Goal: Check status: Check status

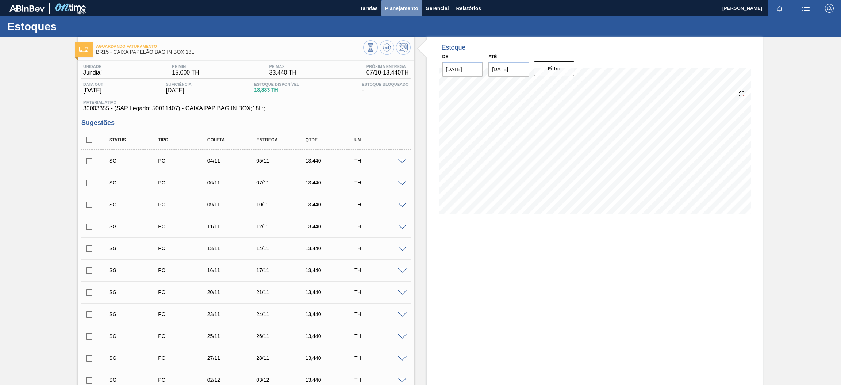
click at [406, 6] on span "Planejamento" at bounding box center [401, 8] width 33 height 9
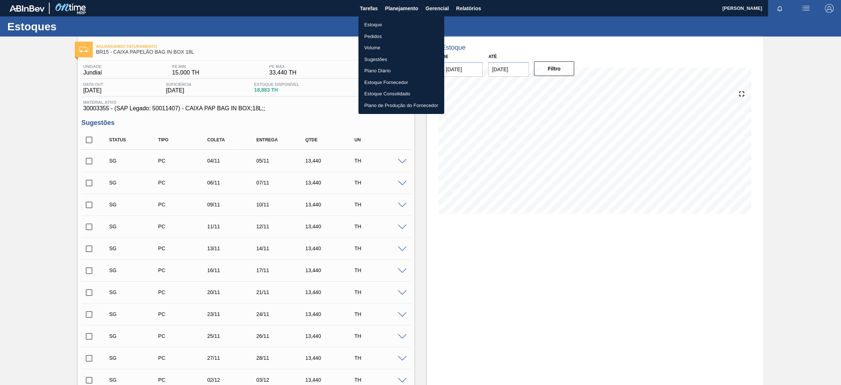
click at [385, 24] on li "Estoque" at bounding box center [401, 25] width 86 height 12
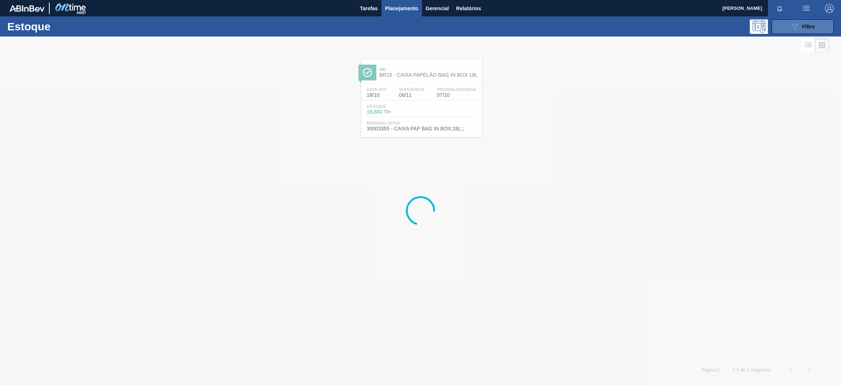
click at [785, 29] on button "089F7B8B-B2A5-4AFE-B5C0-19BA573D28AC Filtro" at bounding box center [803, 26] width 62 height 15
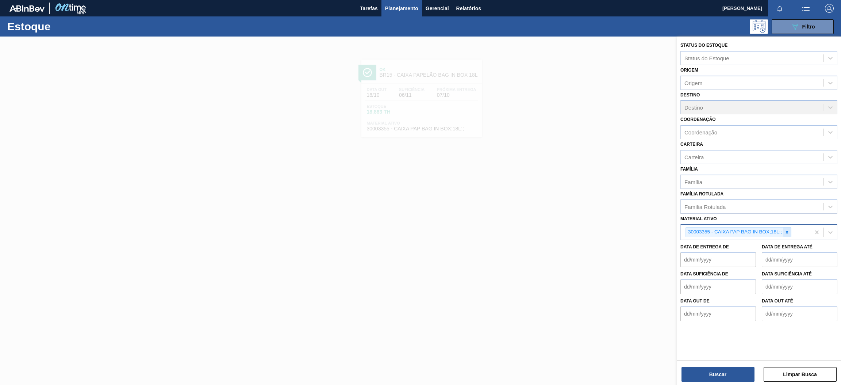
click at [788, 230] on icon at bounding box center [787, 232] width 5 height 5
paste ativo "30029921"
type ativo "30029921"
click at [754, 218] on div "Material ativo option 30003355 - CAIXA PAP BAG IN BOX;18L;;, deselected. Use Up…" at bounding box center [758, 226] width 157 height 25
click at [787, 232] on icon at bounding box center [787, 232] width 5 height 5
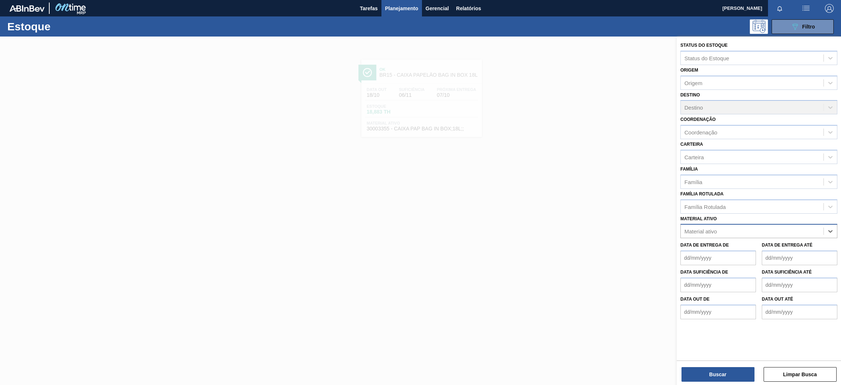
paste ativo "30003355"
type ativo "30003355"
click at [766, 246] on div "30003355 - CAIXA PAP BAG IN BOX;18L;;" at bounding box center [758, 249] width 157 height 14
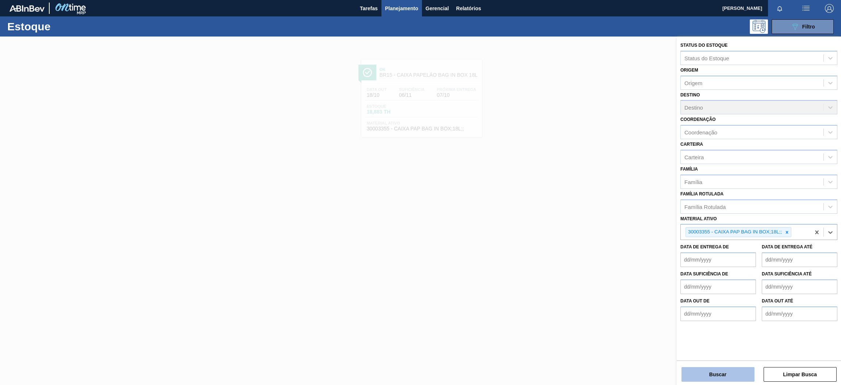
click at [737, 374] on button "Buscar" at bounding box center [718, 374] width 73 height 15
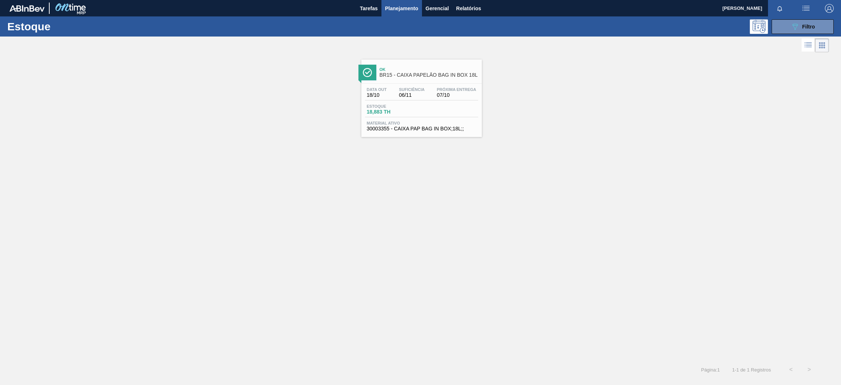
click at [456, 92] on div "Próxima Entrega 07/10" at bounding box center [456, 92] width 43 height 11
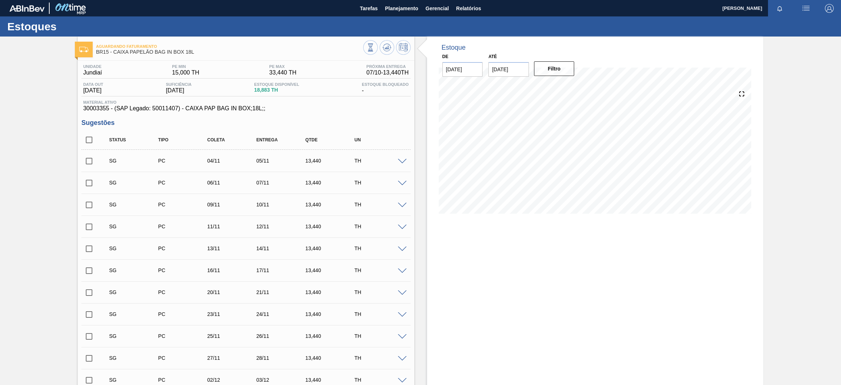
scroll to position [164, 0]
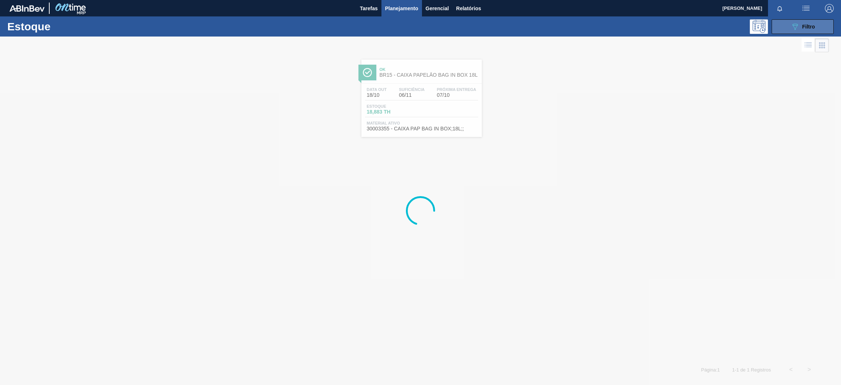
click at [806, 27] on span "Filtro" at bounding box center [808, 27] width 13 height 6
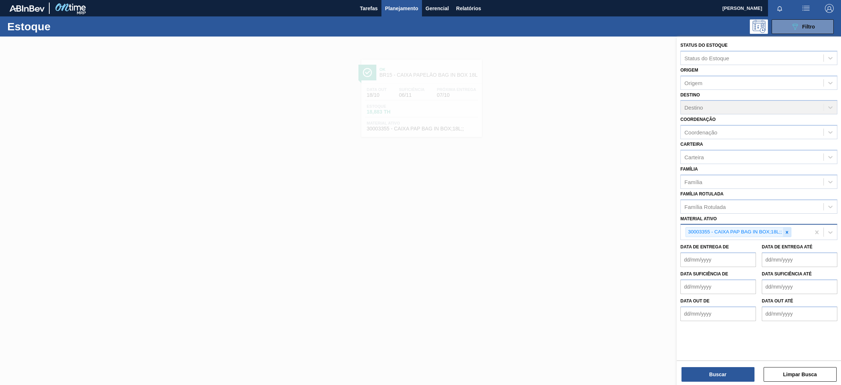
click at [789, 231] on icon at bounding box center [787, 232] width 5 height 5
paste ativo "30017797"
type ativo "30017797"
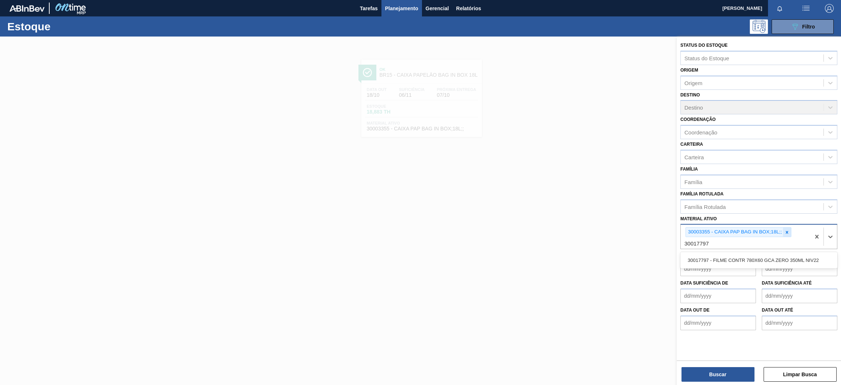
click at [787, 231] on icon at bounding box center [787, 232] width 3 height 3
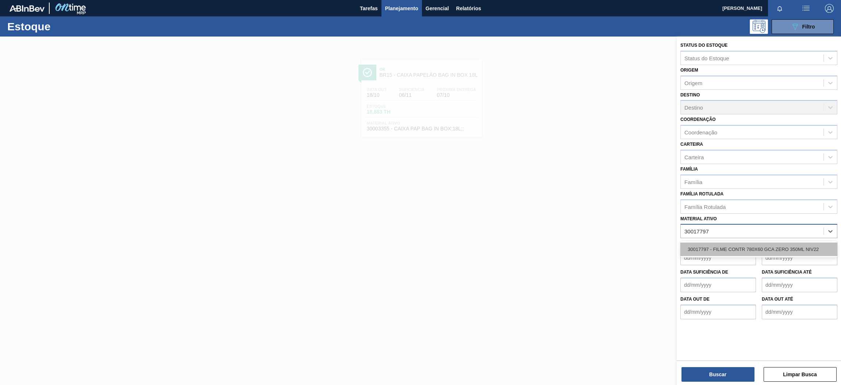
click at [770, 250] on div "30017797 - FILME CONTR 780X60 GCA ZERO 350ML NIV22" at bounding box center [758, 249] width 157 height 14
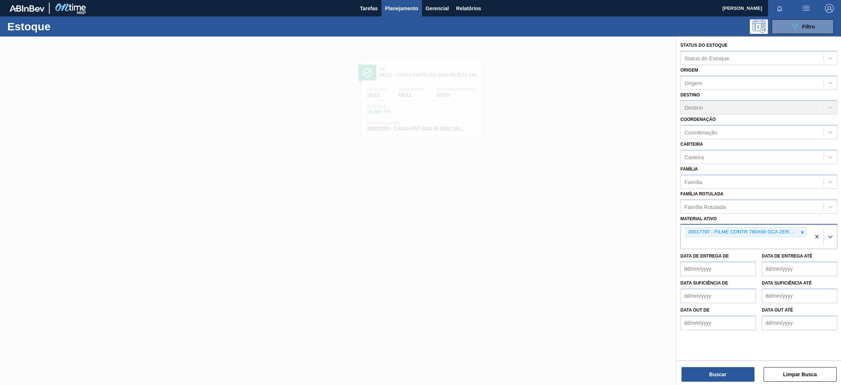
paste ativo "30017382"
type ativo "30017382"
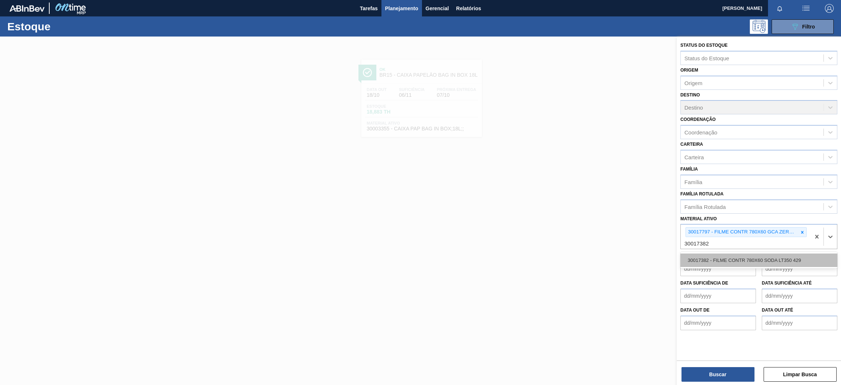
drag, startPoint x: 711, startPoint y: 256, endPoint x: 712, endPoint y: 269, distance: 12.8
click at [711, 256] on div "30017382 - FILME CONTR 780X60 SODA LT350 429" at bounding box center [758, 260] width 157 height 14
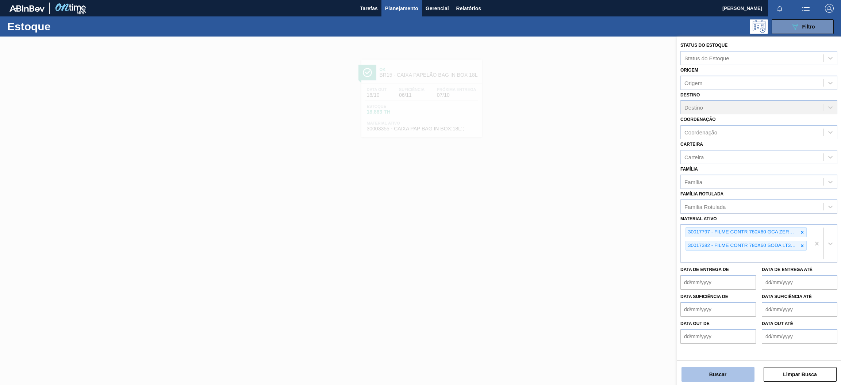
click at [726, 374] on button "Buscar" at bounding box center [718, 374] width 73 height 15
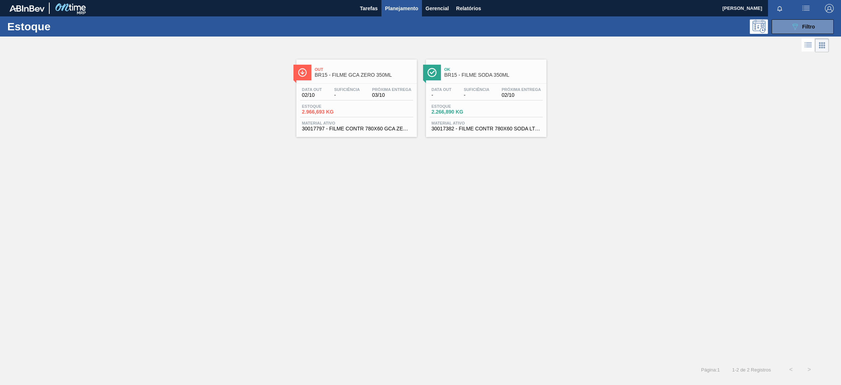
click at [365, 93] on div "Data [DATE] Suficiência - Próxima Entrega 03/10" at bounding box center [356, 93] width 113 height 13
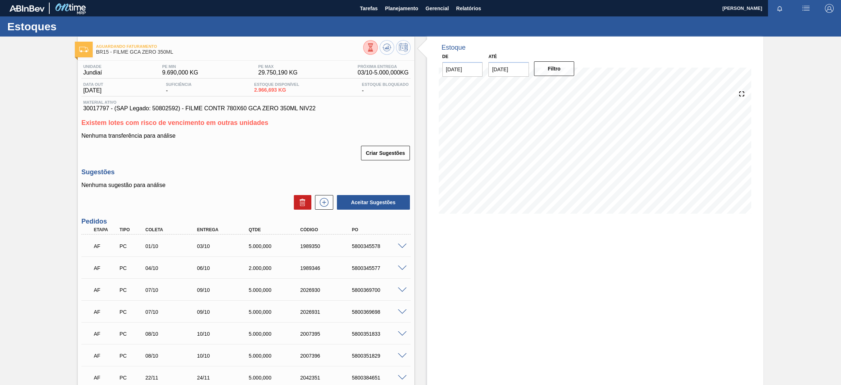
scroll to position [83, 0]
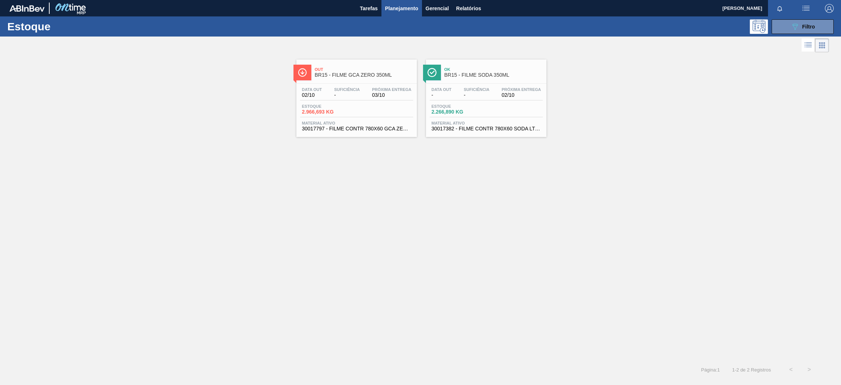
click at [500, 89] on div "Próxima Entrega 02/10" at bounding box center [521, 92] width 43 height 11
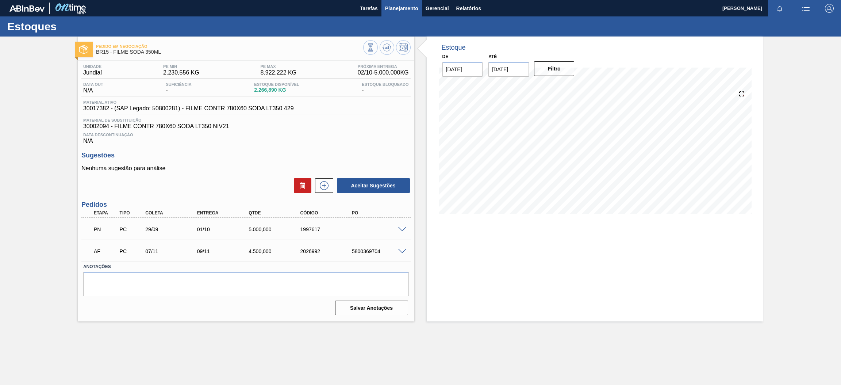
click at [391, 11] on span "Planejamento" at bounding box center [401, 8] width 33 height 9
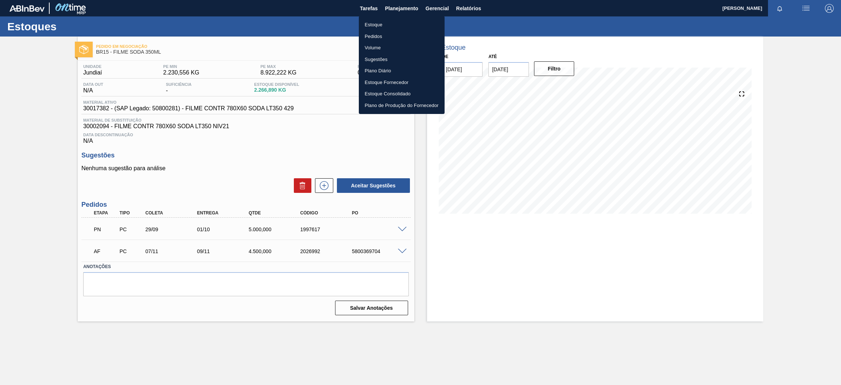
click at [394, 22] on li "Estoque" at bounding box center [402, 25] width 86 height 12
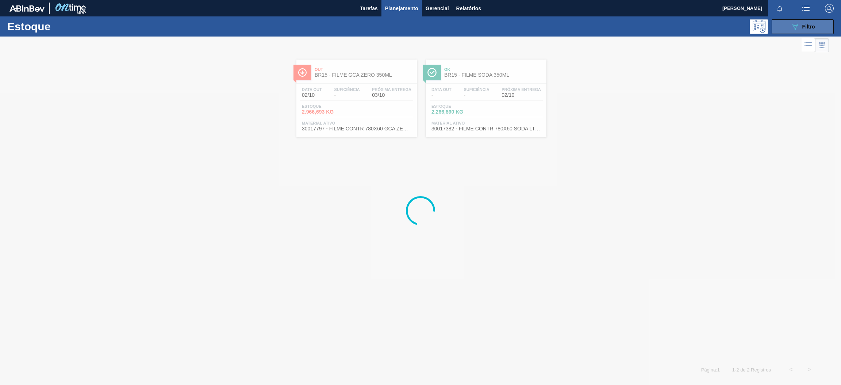
click at [782, 28] on button "089F7B8B-B2A5-4AFE-B5C0-19BA573D28AC Filtro" at bounding box center [803, 26] width 62 height 15
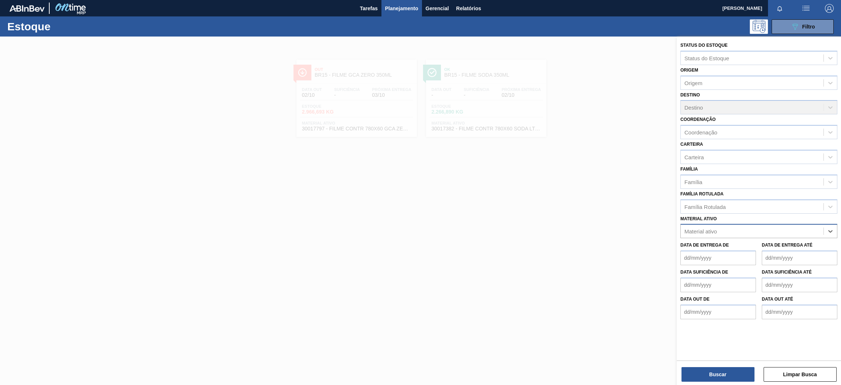
paste ativo "30030680"
type ativo "30030680"
click at [772, 250] on div "30030680 - TAMPA PLAST INJECAP GCA ZERO NIV24" at bounding box center [758, 249] width 157 height 14
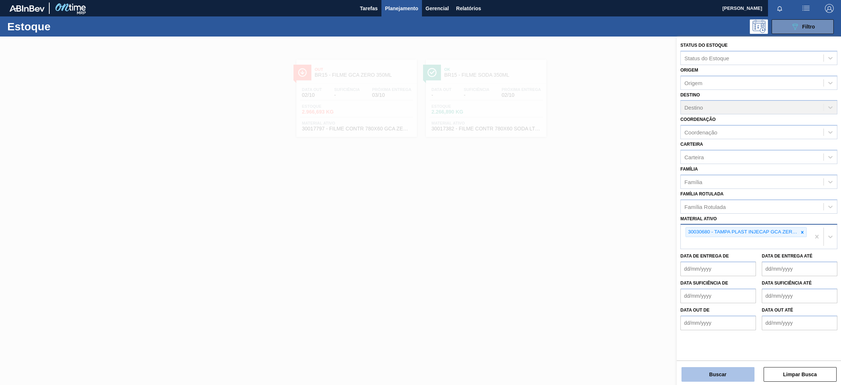
click at [728, 369] on button "Buscar" at bounding box center [718, 374] width 73 height 15
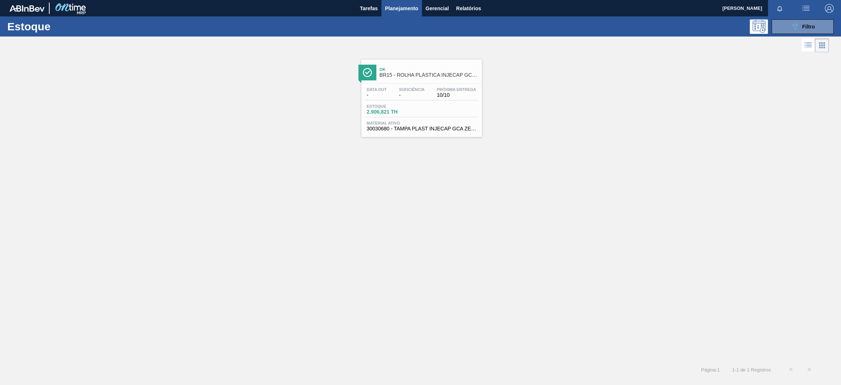
click at [408, 122] on span "Material ativo" at bounding box center [422, 123] width 110 height 4
click at [798, 21] on button "089F7B8B-B2A5-4AFE-B5C0-19BA573D28AC Filtro" at bounding box center [803, 26] width 62 height 15
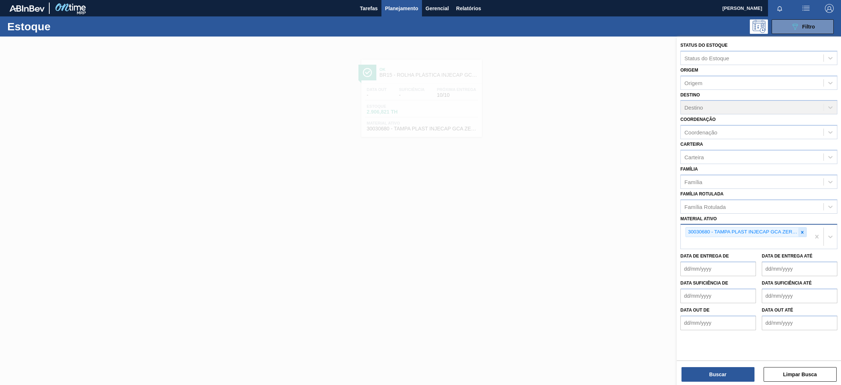
click at [803, 231] on icon at bounding box center [802, 232] width 3 height 3
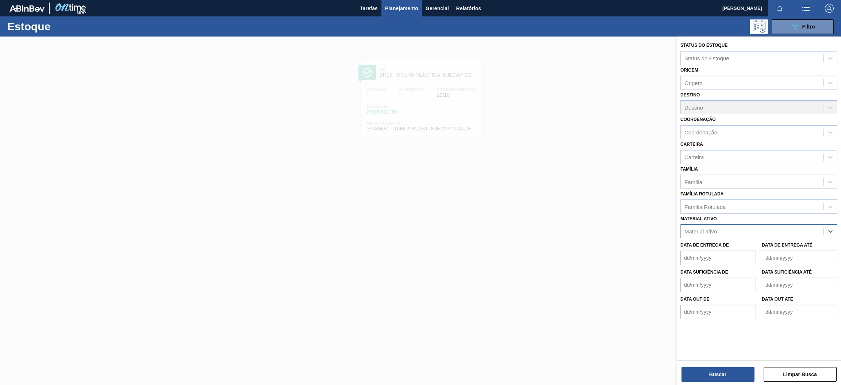
paste ativo "30031878"
type ativo "30031878"
click at [762, 248] on div "30031878 - TAMPA AL VERDE GCA BASE SOLVENTE" at bounding box center [758, 249] width 157 height 14
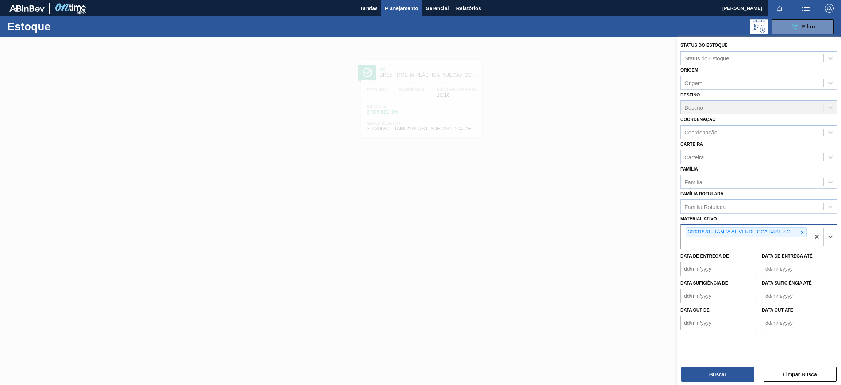
paste ativo "30006846"
type ativo "30006846"
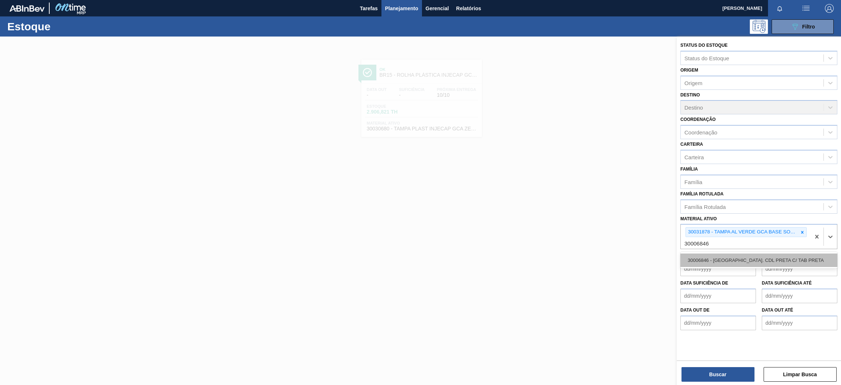
click at [711, 257] on div "30006846 - [GEOGRAPHIC_DATA]. CDL PRETA C/ TAB PRETA" at bounding box center [758, 260] width 157 height 14
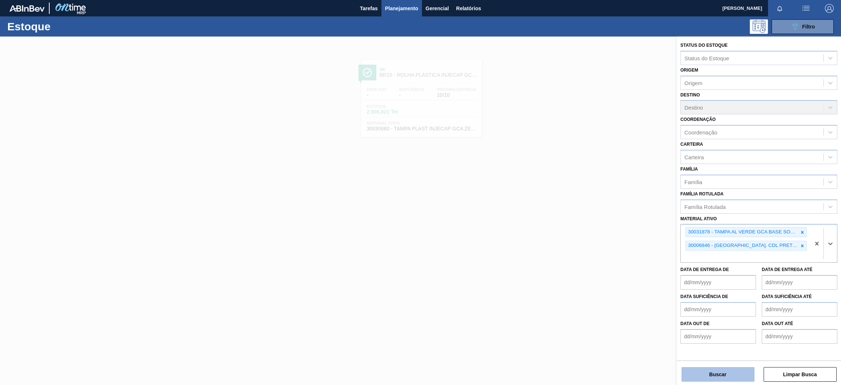
click at [733, 375] on button "Buscar" at bounding box center [718, 374] width 73 height 15
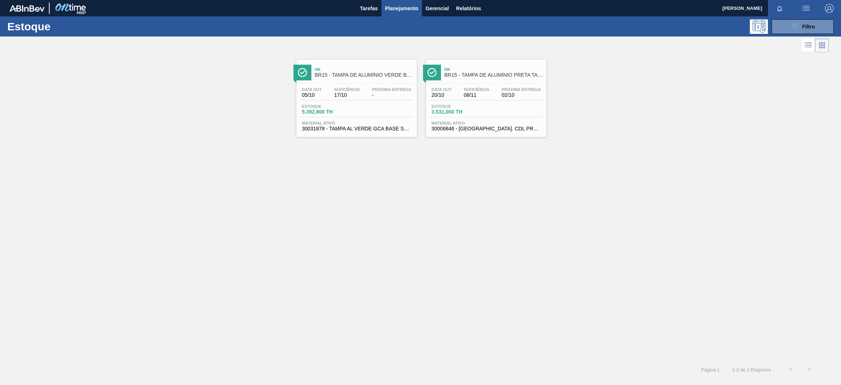
click at [365, 93] on div "Data [DATE] Suficiência 17/10 Próxima Entrega -" at bounding box center [356, 93] width 113 height 13
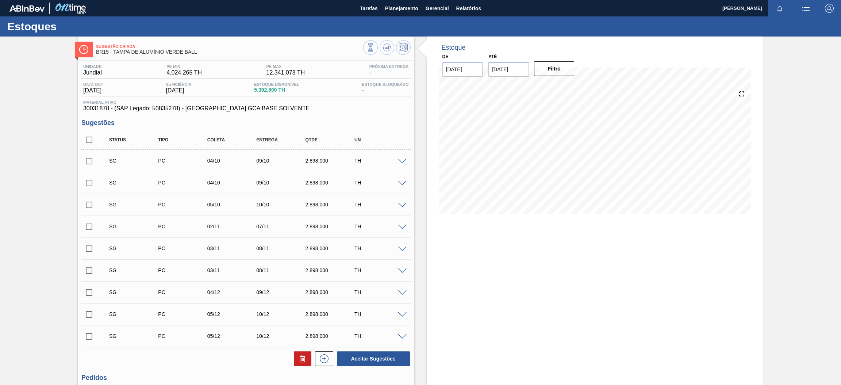
scroll to position [74, 0]
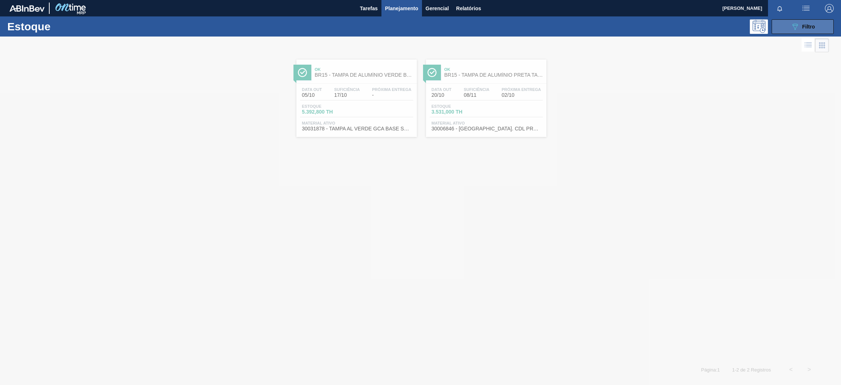
click at [791, 28] on icon "089F7B8B-B2A5-4AFE-B5C0-19BA573D28AC" at bounding box center [795, 26] width 9 height 9
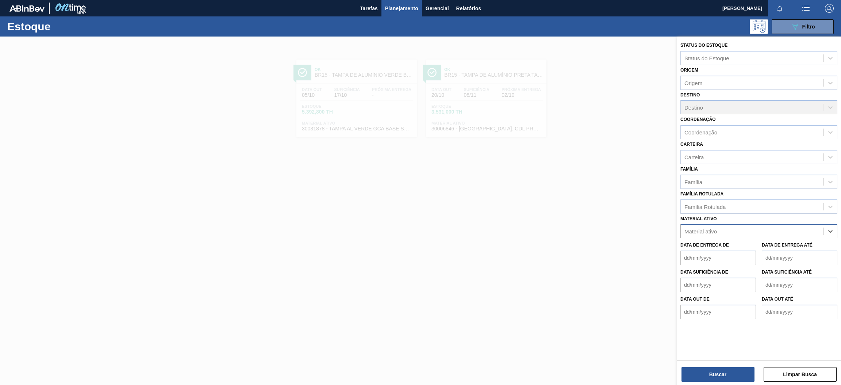
paste ativo "30034296"
type ativo "30034296"
click at [757, 248] on div "30034296 - ROT PLAST 2L H GCAZ S CLAIM NIV25" at bounding box center [758, 249] width 157 height 14
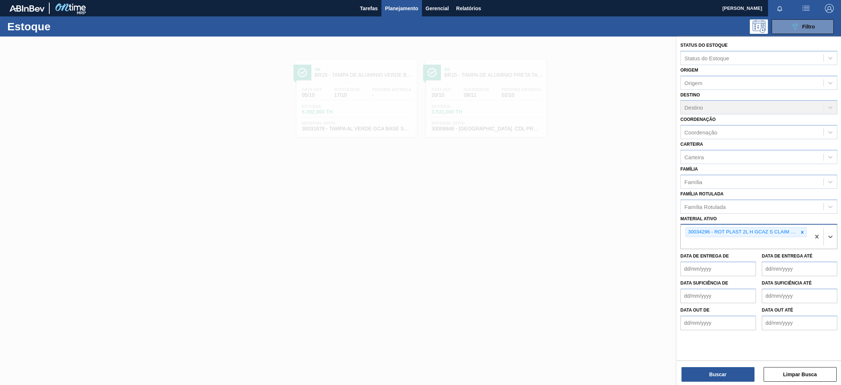
paste ativo "30030365"
type ativo "30030365"
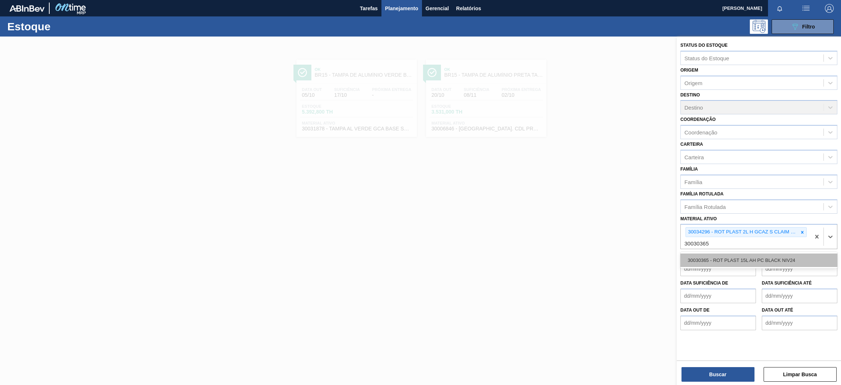
click at [726, 258] on div "30030365 - ROT PLAST 15L AH PC BLACK NIV24" at bounding box center [758, 260] width 157 height 14
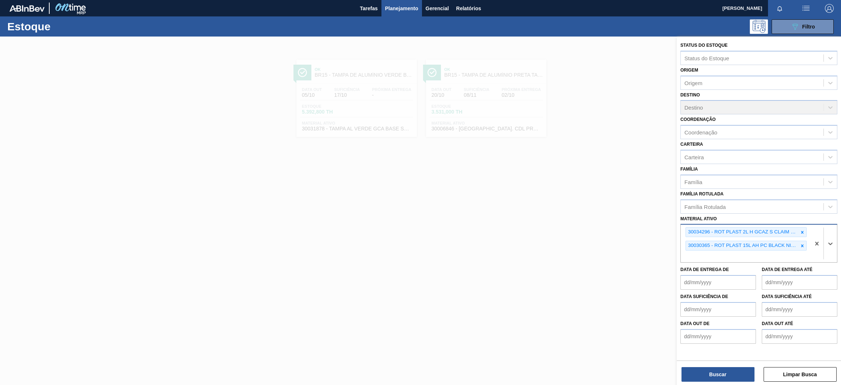
paste ativo "30034299"
type ativo "30034299"
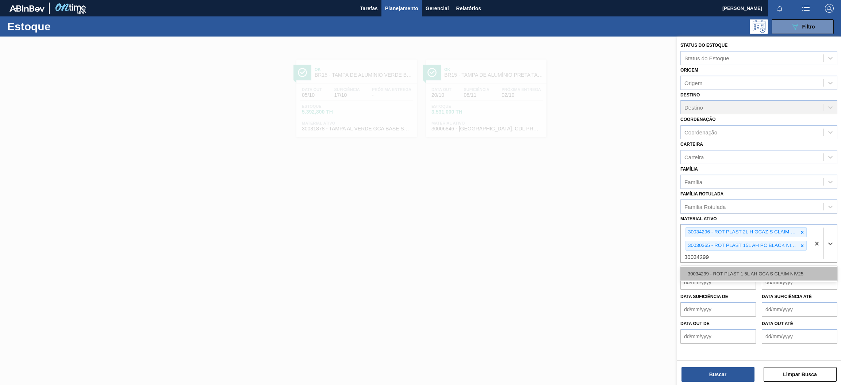
click at [717, 274] on div "30034299 - ROT PLAST 1 5L AH GCA S CLAIM NIV25" at bounding box center [758, 274] width 157 height 14
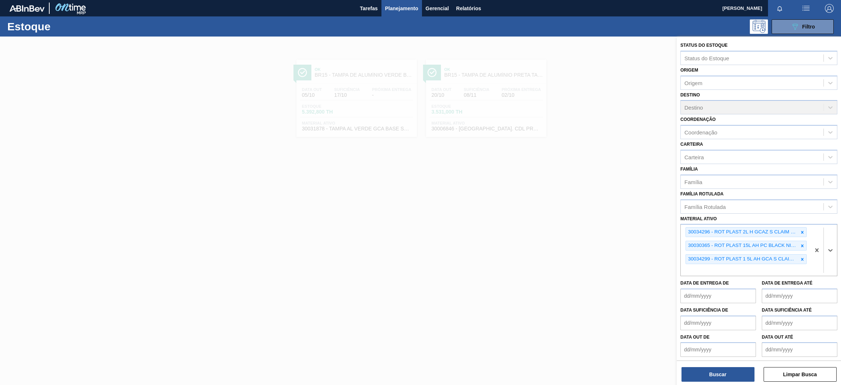
paste ativo "30034318"
type ativo "30034318"
click at [730, 288] on div "30034318 - ROT PLAST 15L AH GCA ZERO S CL NIV25" at bounding box center [758, 287] width 157 height 14
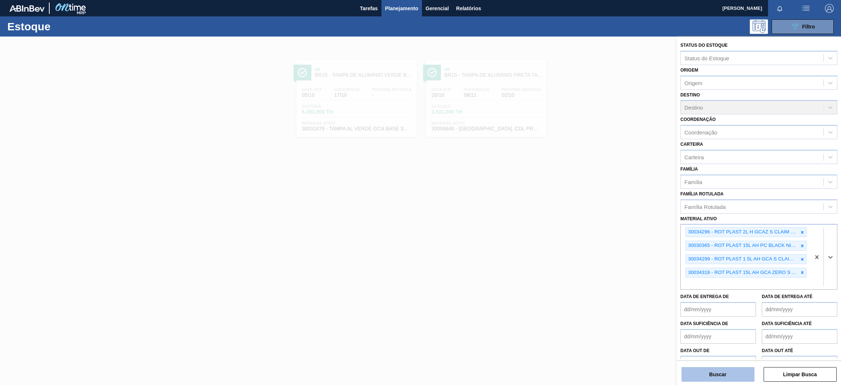
click at [726, 373] on button "Buscar" at bounding box center [718, 374] width 73 height 15
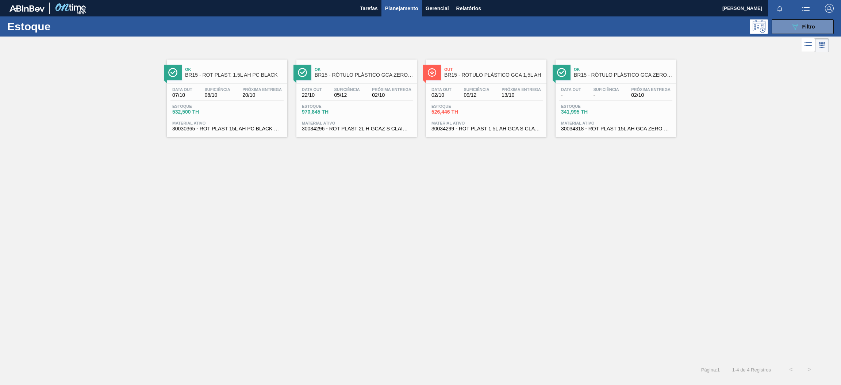
click at [244, 76] on span "BR15 - ROT PLAST. 1.5L AH PC BLACK" at bounding box center [234, 74] width 99 height 5
click at [390, 80] on div "Ok BR15 - RÓTULO PLÁSTICO GCA ZERO 2L H" at bounding box center [364, 72] width 99 height 16
click at [495, 91] on div "Data [DATE] Suficiência 09/12 Próxima Entrega 13/10" at bounding box center [486, 93] width 113 height 13
click at [621, 96] on div "Suficiência -" at bounding box center [605, 92] width 29 height 11
click at [794, 28] on icon at bounding box center [795, 27] width 5 height 6
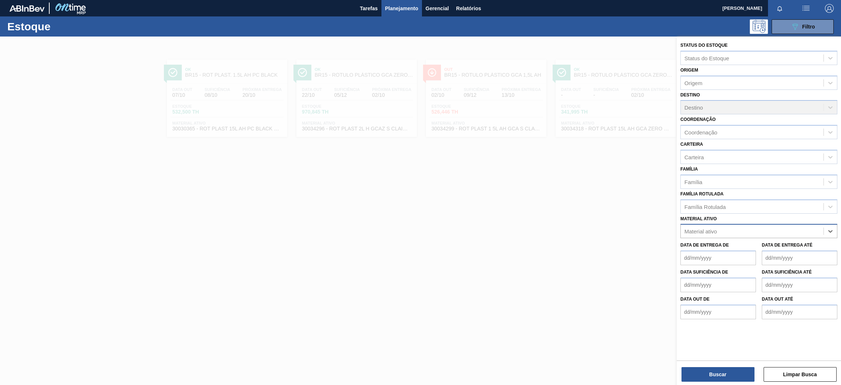
paste ativo "30030784"
type ativo "30030784"
click at [752, 249] on div "30030784 - ROT PLAST 2L H SUK UVA NIV24" at bounding box center [758, 249] width 157 height 14
paste ativo "30034305"
type ativo "30034305"
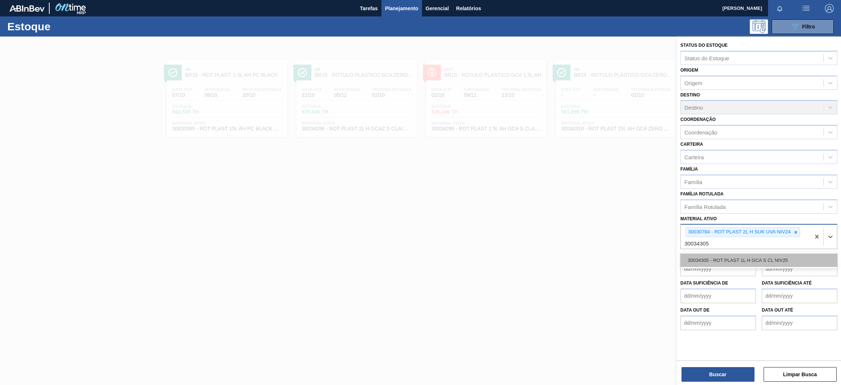
click at [735, 258] on div "30034305 - ROT PLAST 1L H GCA S CL NIV25" at bounding box center [758, 260] width 157 height 14
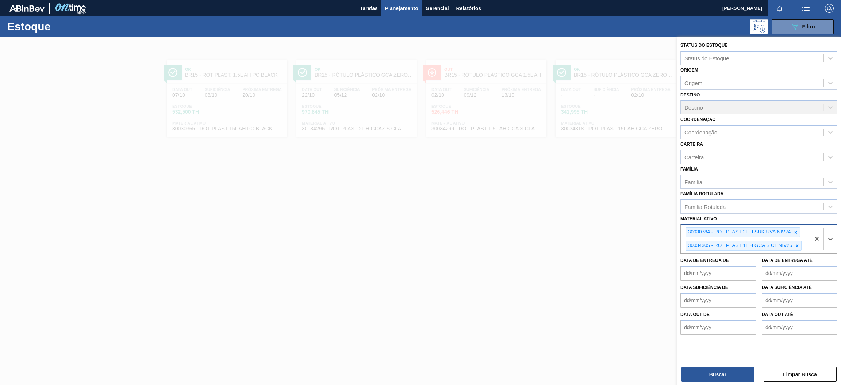
paste ativo "30017330"
type ativo "30017330"
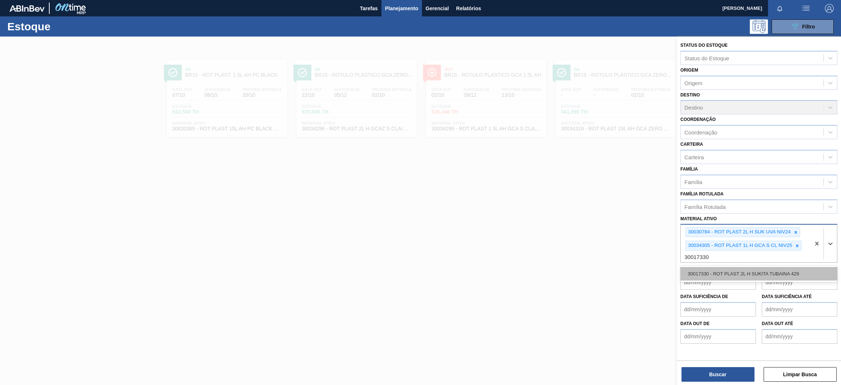
click at [724, 269] on div "30017330 - ROT PLAST 2L H SUKITA TUBAINA 429" at bounding box center [758, 274] width 157 height 14
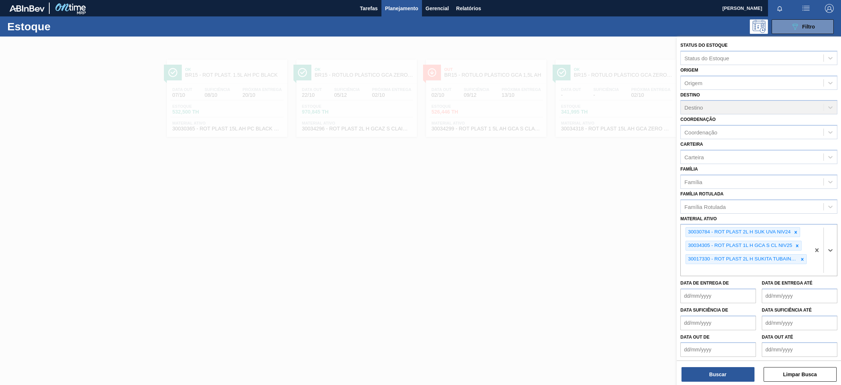
paste ativo "30034325"
type ativo "30034325"
click at [725, 284] on div "30034325 - ROT PLAST 200ML H GCA ZERO S CL NIV25" at bounding box center [758, 287] width 157 height 14
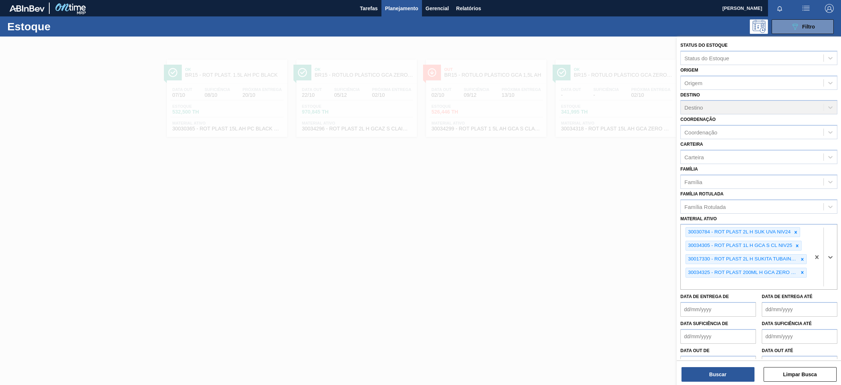
paste ativo "30034303"
type ativo "30034303"
click at [725, 295] on div "30034303 - ROT PLAST 1L AH GCA S CL NIV25" at bounding box center [758, 301] width 157 height 14
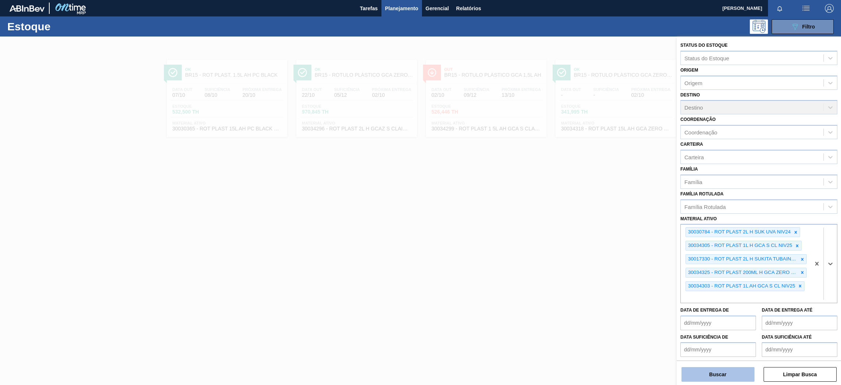
click at [720, 372] on button "Buscar" at bounding box center [718, 374] width 73 height 15
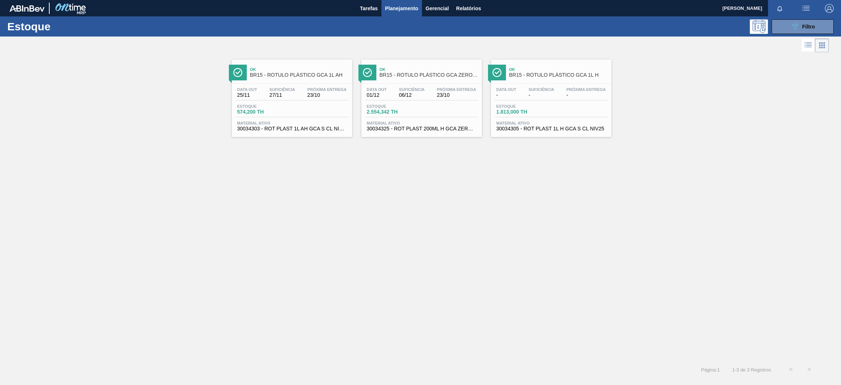
click at [316, 101] on div "Data [DATE] Suficiência 27/11 Próxima Entrega 23/10 Estoque 574,200 TH Material…" at bounding box center [292, 109] width 120 height 50
click at [440, 102] on div "Data [DATE] Suficiência 06/12 Próxima Entrega 23/10 Estoque 2.554,342 TH Materi…" at bounding box center [421, 109] width 120 height 50
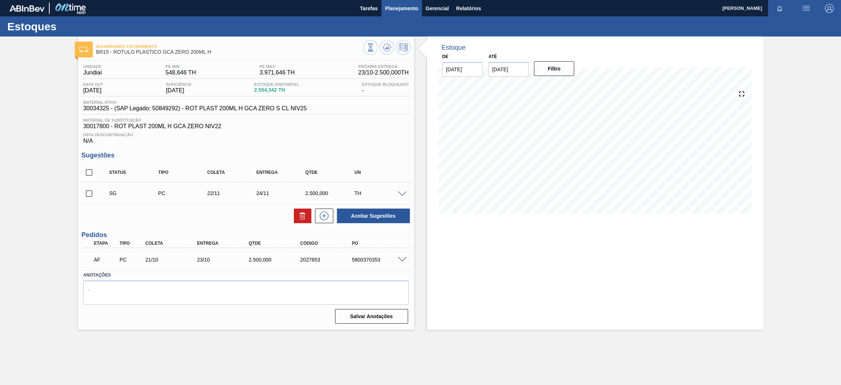
click at [402, 5] on span "Planejamento" at bounding box center [401, 8] width 33 height 9
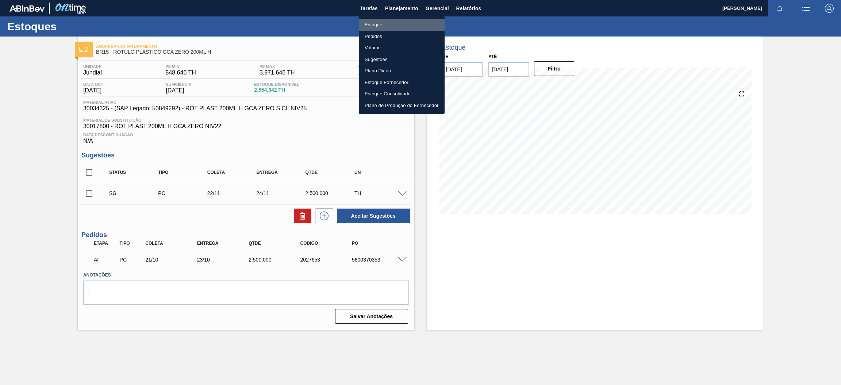
click at [406, 24] on li "Estoque" at bounding box center [402, 25] width 86 height 12
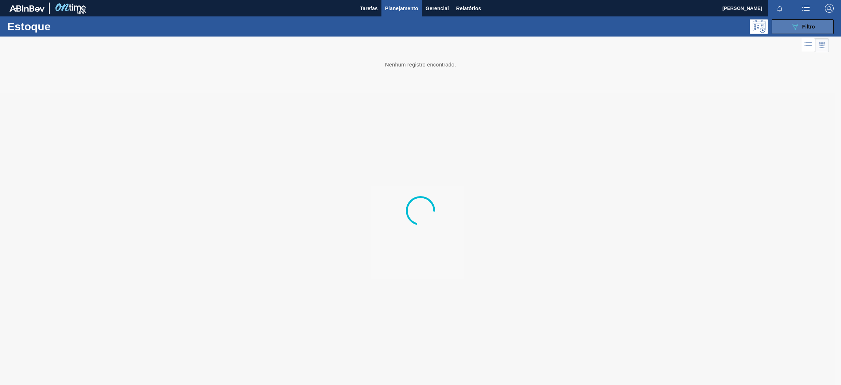
click at [808, 29] on span "Filtro" at bounding box center [808, 27] width 13 height 6
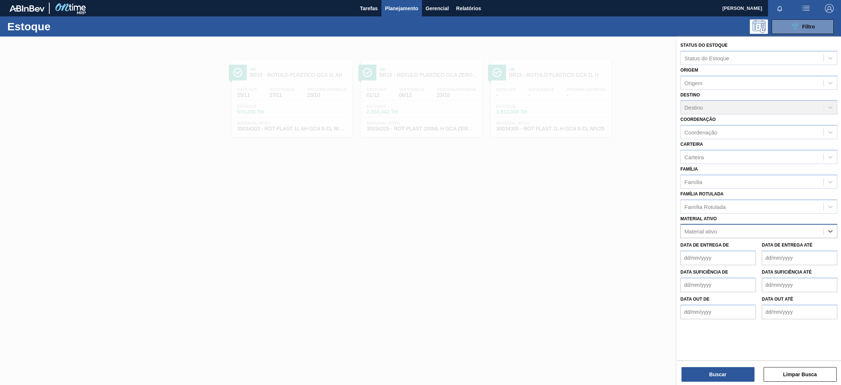
paste ativo "30004716"
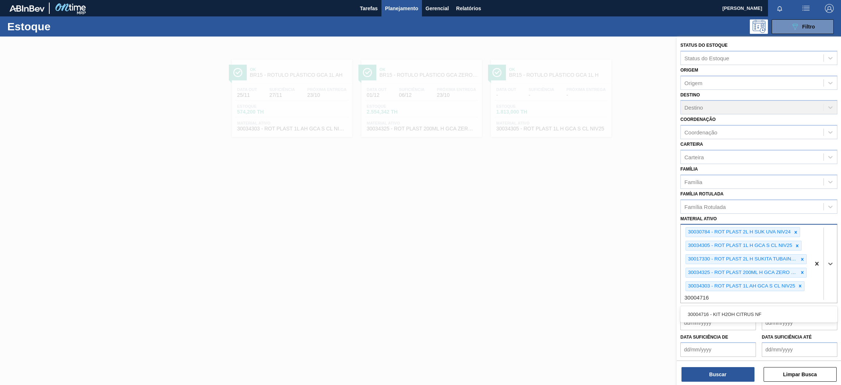
type ativo "30004716"
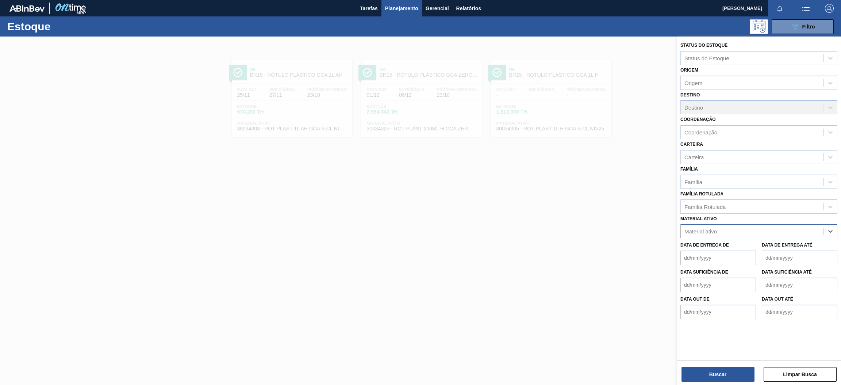
paste ativo "30004716"
type ativo "30004716"
click at [755, 245] on div "30004716 - KIT H2OH CITRUS NF" at bounding box center [758, 249] width 157 height 14
paste ativo "30006636"
type ativo "30006636"
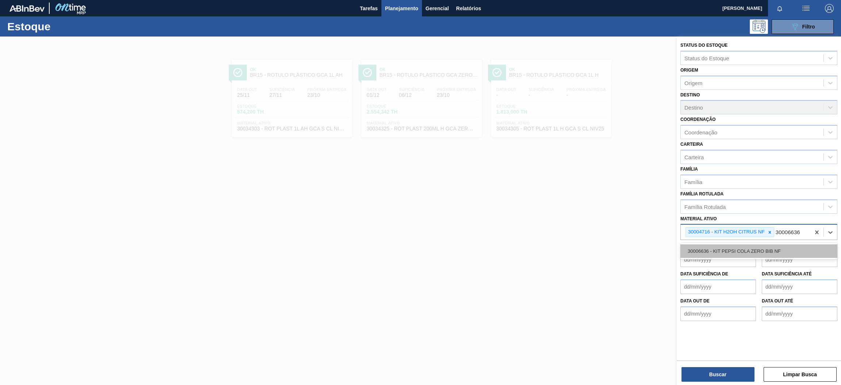
click at [753, 250] on div "30006636 - KIT PEPSI COLA ZERO BIB NF" at bounding box center [758, 251] width 157 height 14
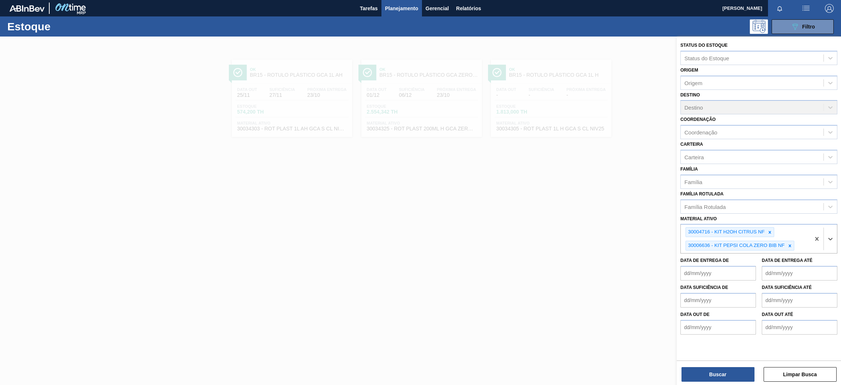
paste ativo "30002824"
type ativo "30002824"
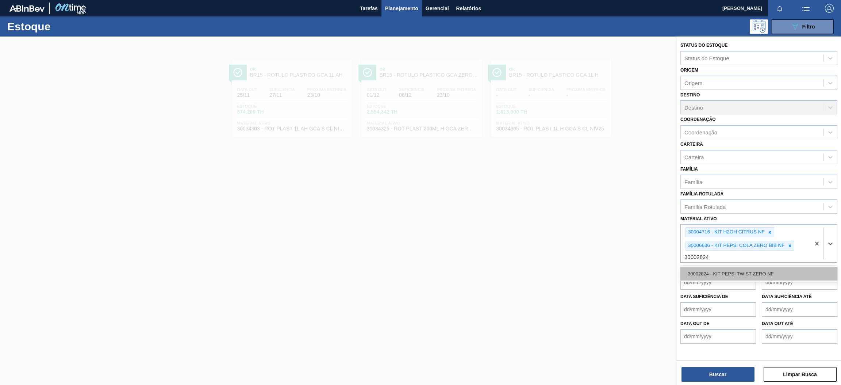
click at [769, 272] on div "30002824 - KIT PEPSI TWIST ZERO NF" at bounding box center [758, 274] width 157 height 14
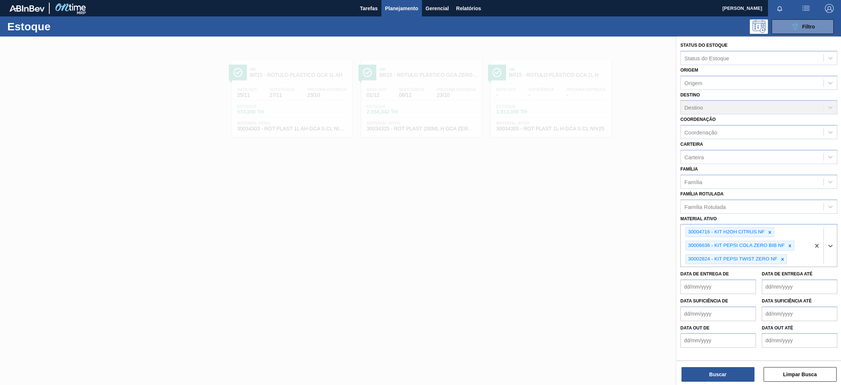
paste ativo "30002825"
type ativo "30002825"
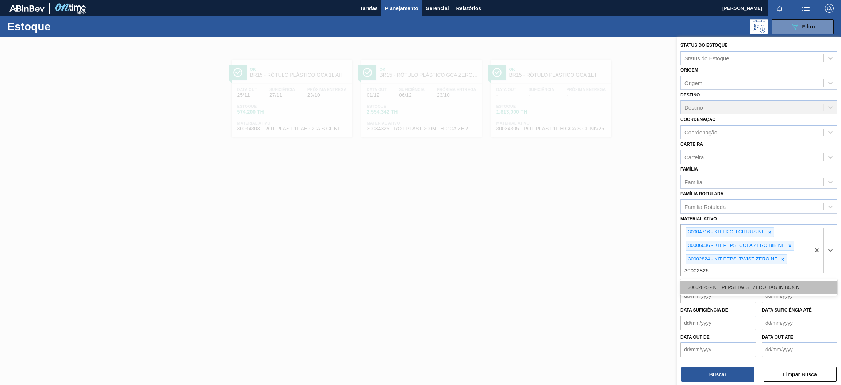
click at [752, 280] on div "30002825 - KIT PEPSI TWIST ZERO BAG IN BOX NF" at bounding box center [758, 287] width 157 height 14
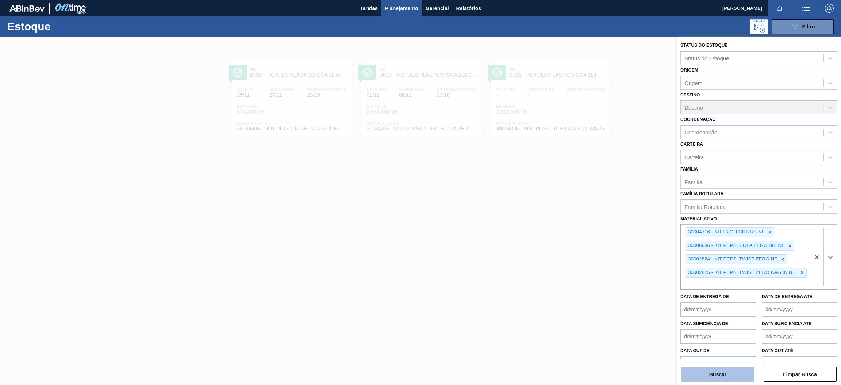
click at [733, 371] on button "Buscar" at bounding box center [718, 374] width 73 height 15
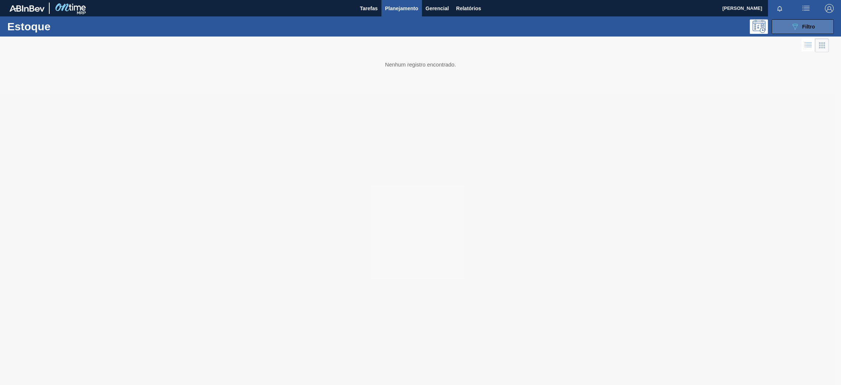
click at [795, 26] on icon "089F7B8B-B2A5-4AFE-B5C0-19BA573D28AC" at bounding box center [795, 26] width 9 height 9
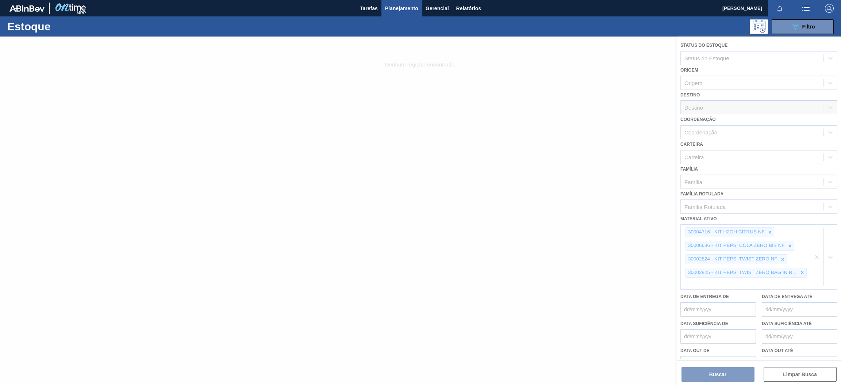
click at [564, 115] on div at bounding box center [420, 211] width 841 height 348
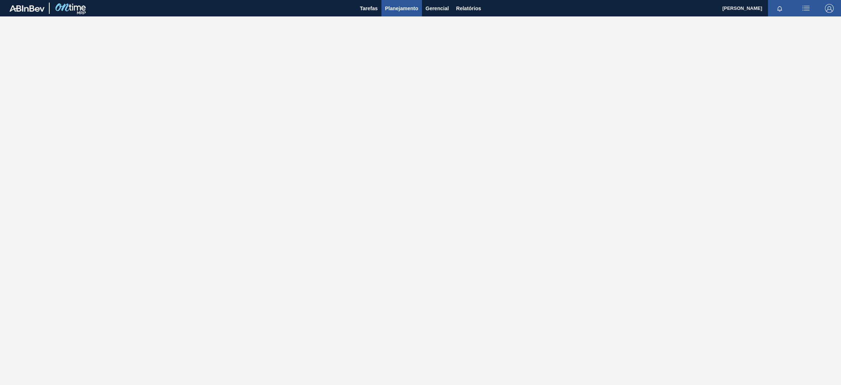
click at [405, 9] on span "Planejamento" at bounding box center [401, 8] width 33 height 9
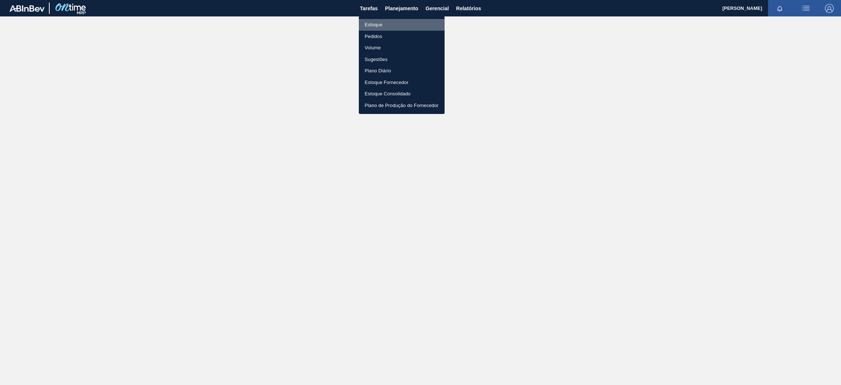
click at [386, 27] on li "Estoque" at bounding box center [402, 25] width 86 height 12
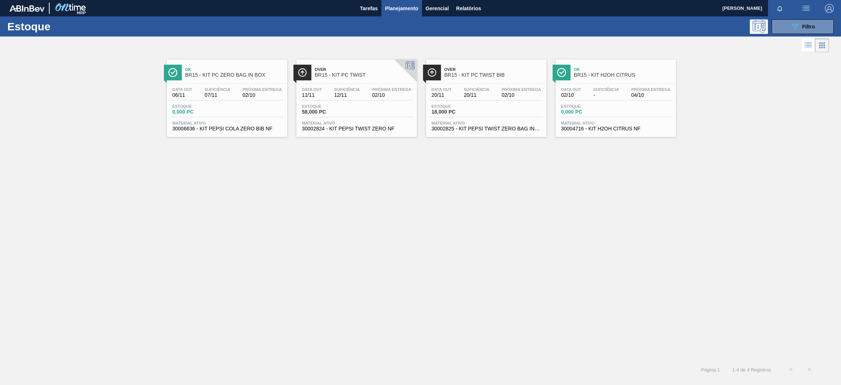
click at [272, 104] on div "Estoque 0,000 PC" at bounding box center [226, 110] width 113 height 13
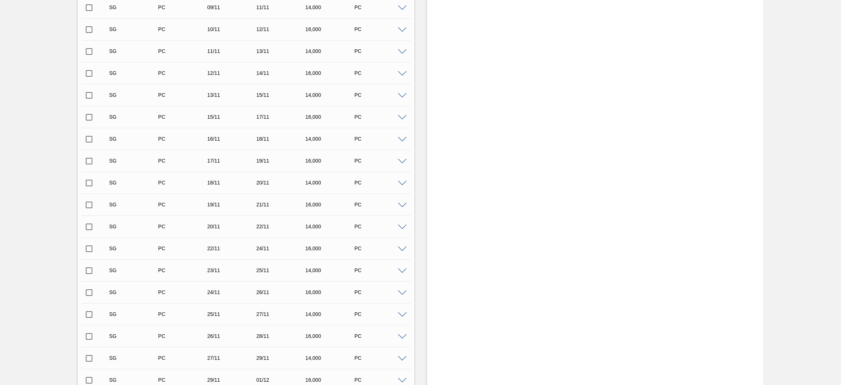
scroll to position [371, 0]
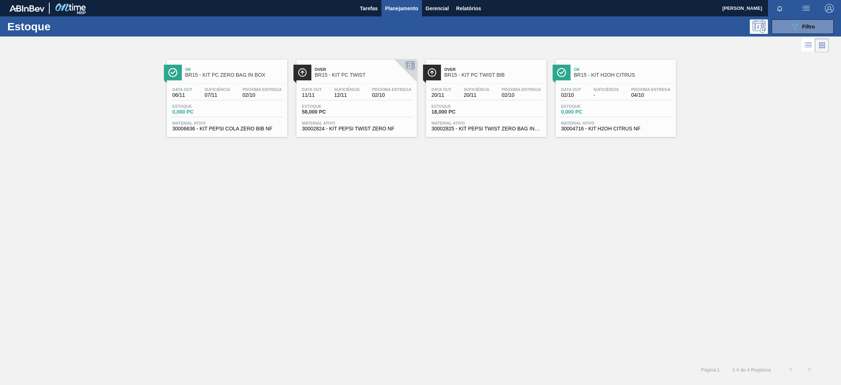
click at [378, 85] on div "Data out 11/11 Suficiência 12/11 Próxima Entrega 02/10 Estoque 58,000 PC Materi…" at bounding box center [356, 109] width 120 height 50
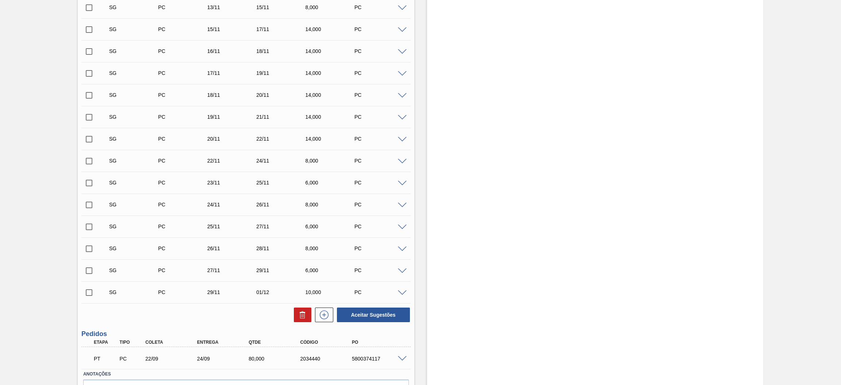
scroll to position [261, 0]
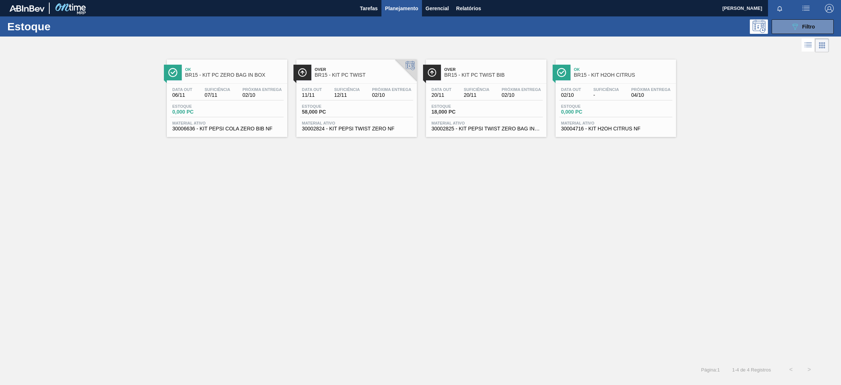
click at [513, 98] on div "Data out 20/11 Suficiência 20/11 Próxima Entrega 02/10" at bounding box center [486, 93] width 113 height 13
click at [597, 82] on div "Ok BR15 - KIT H2OH CITRUS Data out 02/10 Suficiência - Próxima Entrega 04/10 Es…" at bounding box center [616, 98] width 120 height 77
